Goal: Task Accomplishment & Management: Manage account settings

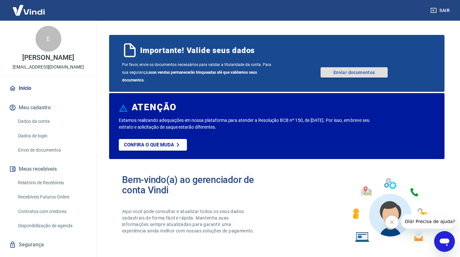
click at [355, 69] on link "Enviar documentos" at bounding box center [353, 72] width 67 height 10
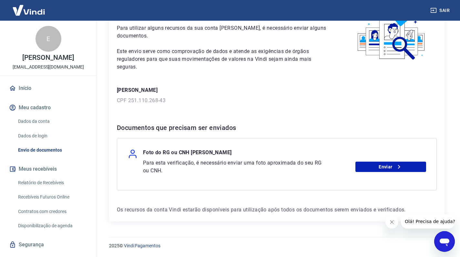
scroll to position [43, 0]
click at [379, 170] on link "Enviar" at bounding box center [390, 166] width 71 height 10
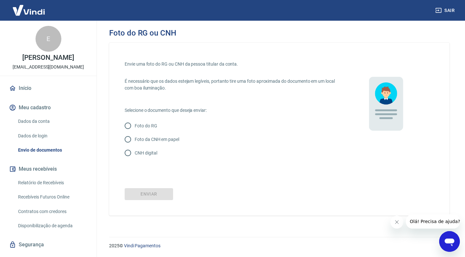
click at [137, 155] on p "CNH digital" at bounding box center [146, 152] width 22 height 7
click at [135, 155] on input "CNH digital" at bounding box center [128, 153] width 14 height 14
radio input "true"
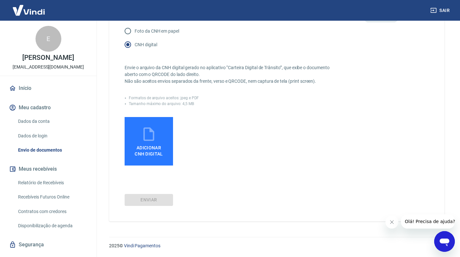
scroll to position [108, 0]
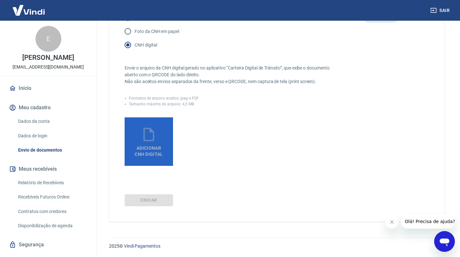
click at [154, 143] on span "Adicionar CNH Digital" at bounding box center [149, 149] width 34 height 15
click at [0, 0] on input "Adicionar CNH Digital" at bounding box center [0, 0] width 0 height 0
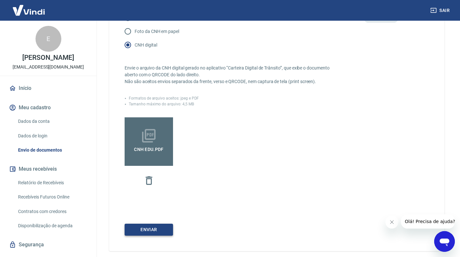
click at [146, 225] on button "Enviar" at bounding box center [149, 229] width 48 height 12
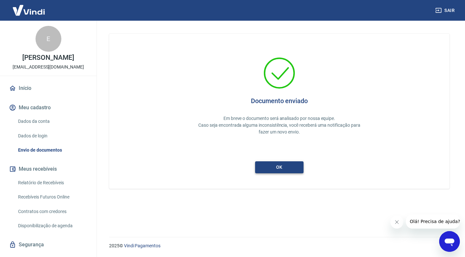
click at [278, 166] on button "ok" at bounding box center [279, 167] width 48 height 12
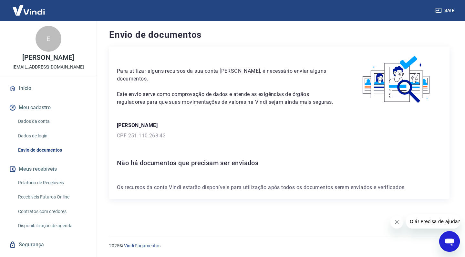
click at [42, 106] on button "Meu cadastro" at bounding box center [48, 107] width 81 height 14
click at [35, 108] on button "Meu cadastro" at bounding box center [48, 107] width 81 height 14
click at [35, 121] on link "Dados da conta" at bounding box center [51, 121] width 73 height 13
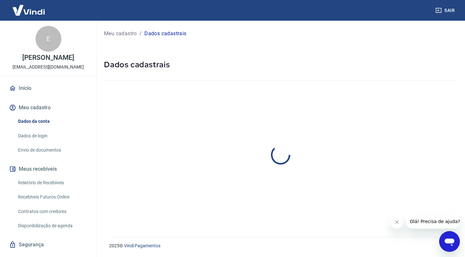
select select "SP"
select select "business"
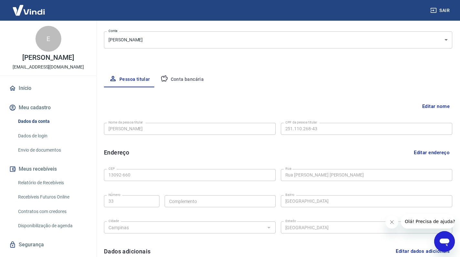
scroll to position [77, 0]
click at [181, 76] on button "Conta bancária" at bounding box center [182, 78] width 54 height 15
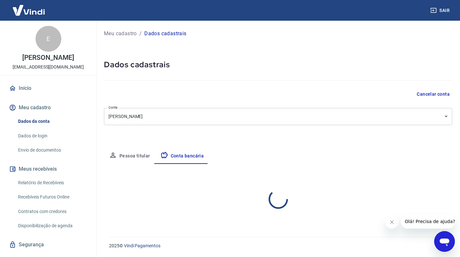
scroll to position [0, 0]
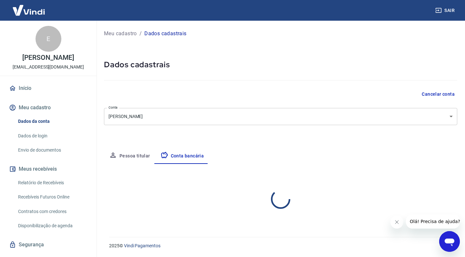
select select "1"
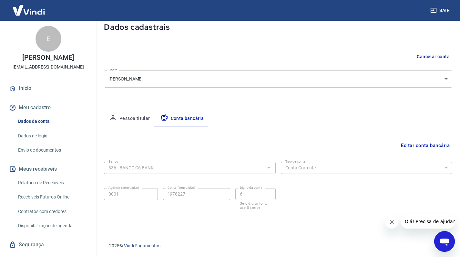
scroll to position [37, 0]
click at [124, 117] on button "Pessoa titular" at bounding box center [129, 118] width 51 height 15
select select "business"
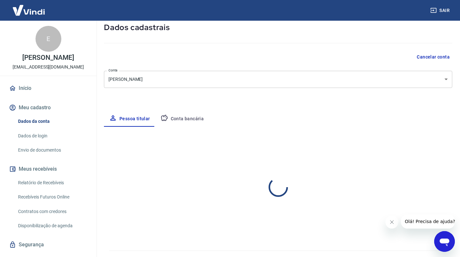
type input "(19) 98994-2499"
select select "SP"
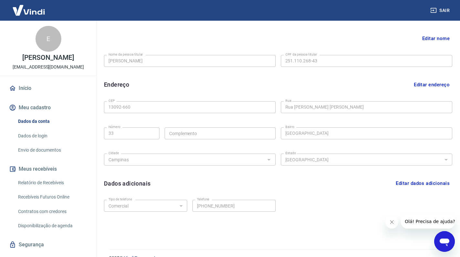
scroll to position [145, 0]
click at [39, 135] on link "Dados de login" at bounding box center [51, 135] width 73 height 13
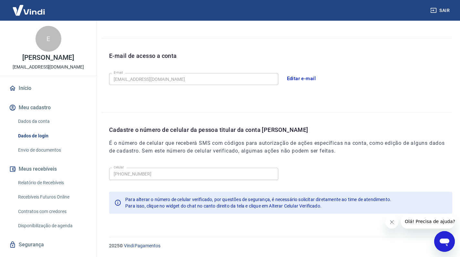
scroll to position [157, 0]
click at [43, 149] on link "Envio de documentos" at bounding box center [51, 149] width 73 height 13
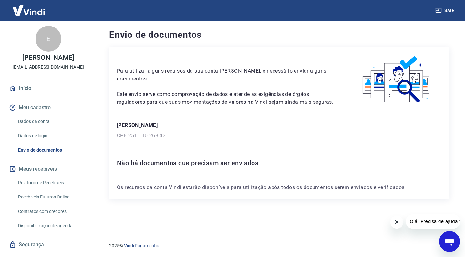
click at [31, 87] on link "Início" at bounding box center [48, 88] width 81 height 14
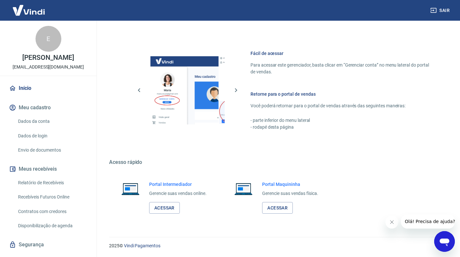
scroll to position [326, 0]
click at [165, 207] on link "Acessar" at bounding box center [164, 208] width 31 height 12
click at [35, 119] on link "Dados da conta" at bounding box center [51, 121] width 73 height 13
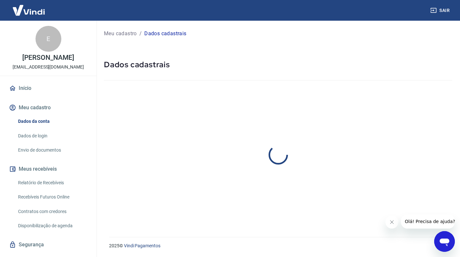
select select "SP"
select select "business"
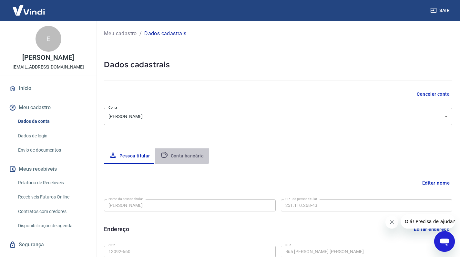
click at [179, 152] on button "Conta bancária" at bounding box center [182, 155] width 54 height 15
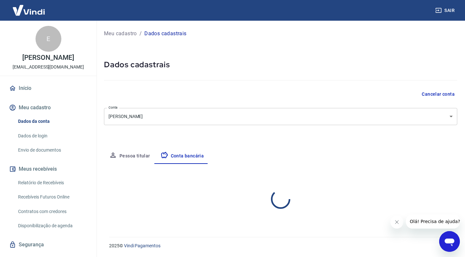
select select "1"
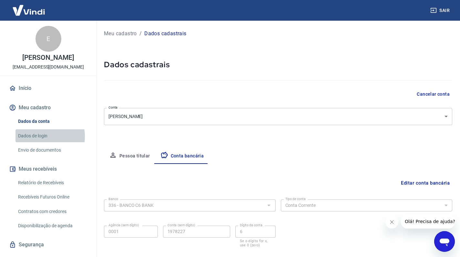
click at [39, 136] on link "Dados de login" at bounding box center [51, 135] width 73 height 13
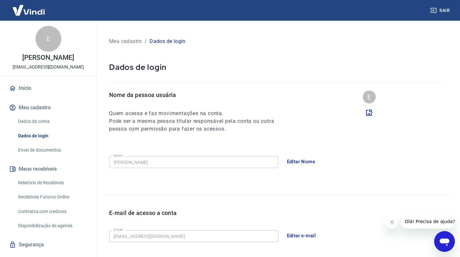
click at [440, 11] on button "Sair" at bounding box center [440, 11] width 23 height 12
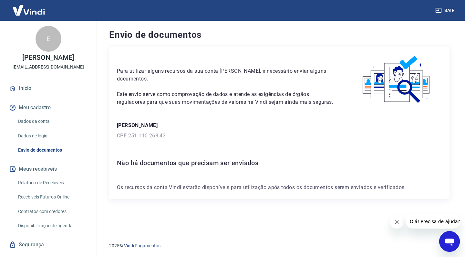
click at [363, 0] on div "Sair" at bounding box center [232, 10] width 465 height 21
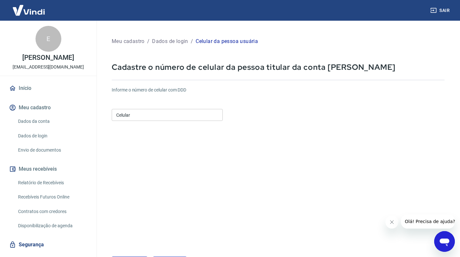
click at [127, 118] on input "Celular" at bounding box center [167, 115] width 111 height 12
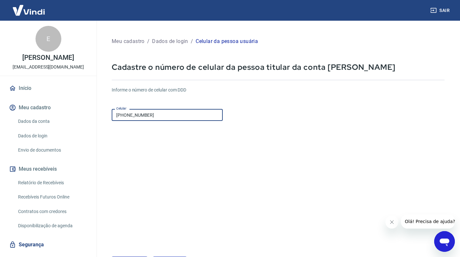
type input "(19) 99802-1350"
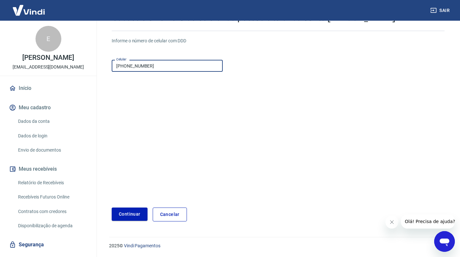
scroll to position [49, 0]
click at [129, 214] on button "Continuar" at bounding box center [130, 213] width 36 height 13
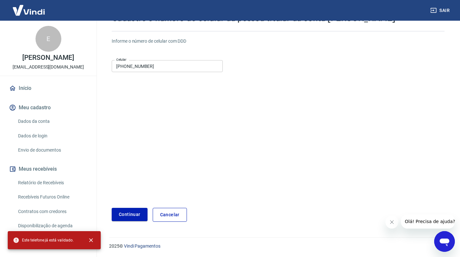
click at [169, 211] on link "Cancelar" at bounding box center [170, 214] width 34 height 14
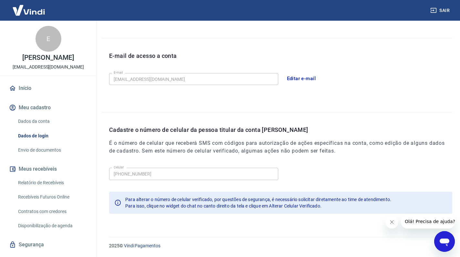
scroll to position [157, 0]
